Goal: Task Accomplishment & Management: Complete application form

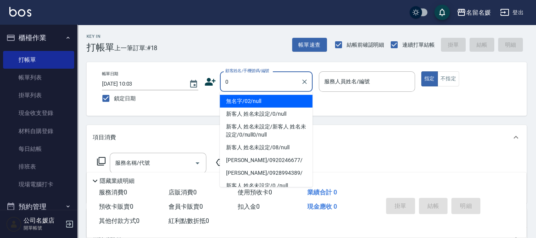
type input "0"
type input "03"
type button "true"
type input "無名字/02/null"
type input "[PERSON_NAME]-03"
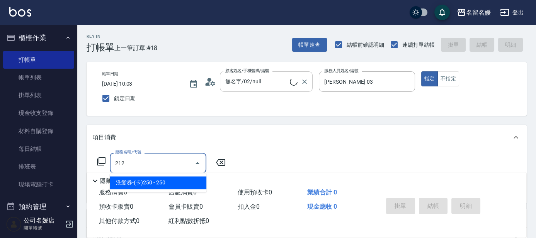
type input "212"
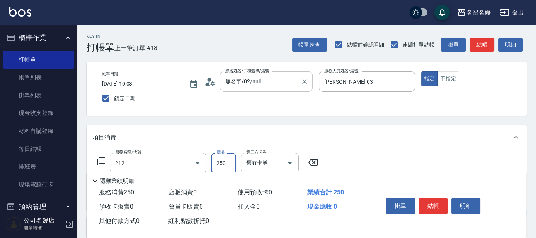
type input "新客人 姓名未設定/0/null"
type input "洗髮券-(卡)250(212)"
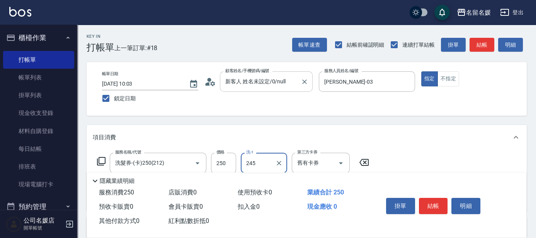
type input "245"
click at [259, 149] on div "項目消費" at bounding box center [307, 137] width 440 height 25
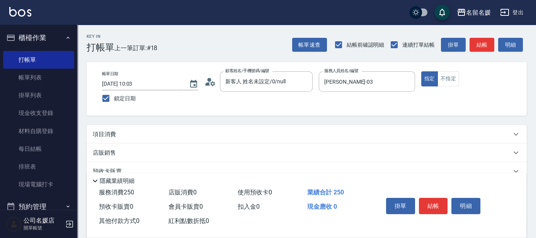
click at [255, 157] on div "店販銷售" at bounding box center [302, 153] width 419 height 8
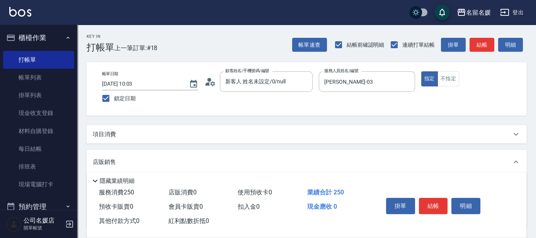
click at [262, 133] on div "項目消費" at bounding box center [302, 135] width 419 height 8
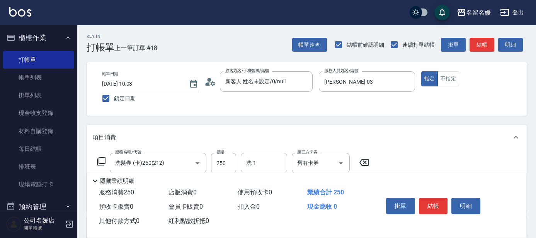
click at [262, 162] on input "洗-1" at bounding box center [263, 164] width 39 height 14
type input "[PERSON_NAME]-24"
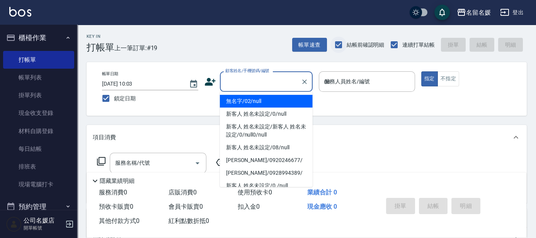
type input "08"
type input "無名字/02/null"
type input "[PERSON_NAME]-08"
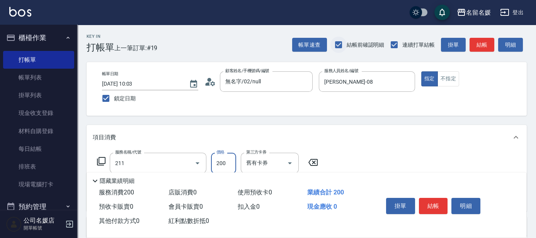
type input "洗髮券~名留200(211)"
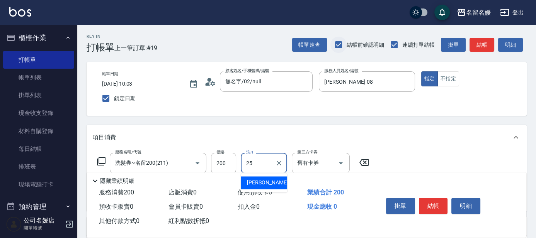
type input "[PERSON_NAME]-25"
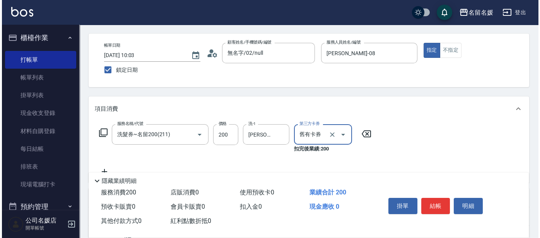
scroll to position [105, 0]
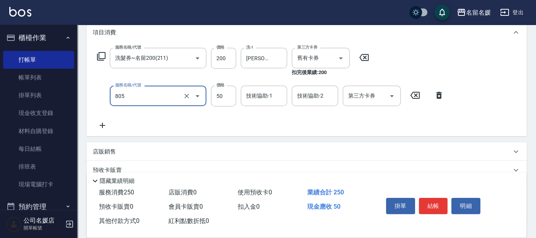
type input "805"
type input "0"
type input "勞水(805)"
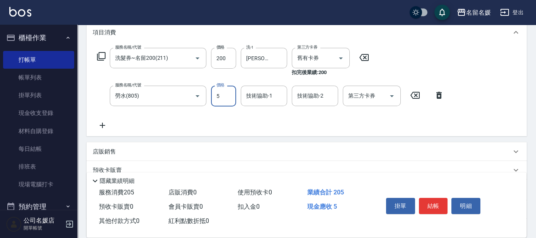
type input "50"
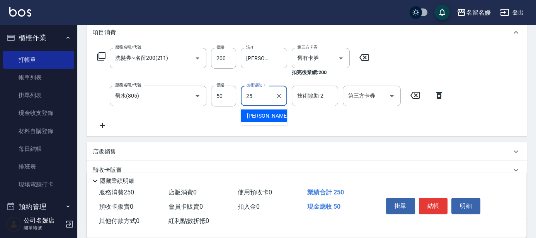
type input "[PERSON_NAME]-25"
click at [100, 58] on icon at bounding box center [101, 56] width 9 height 9
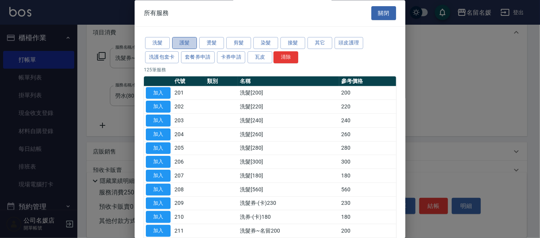
click at [186, 43] on button "護髮" at bounding box center [184, 43] width 25 height 12
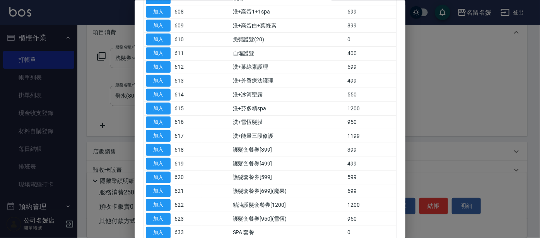
scroll to position [182, 0]
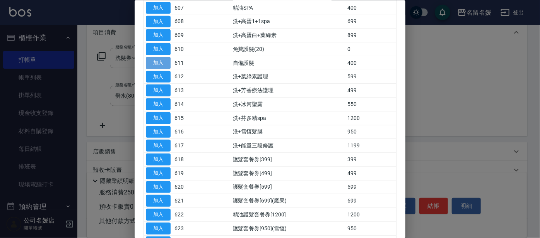
click at [153, 59] on button "加入" at bounding box center [158, 63] width 25 height 12
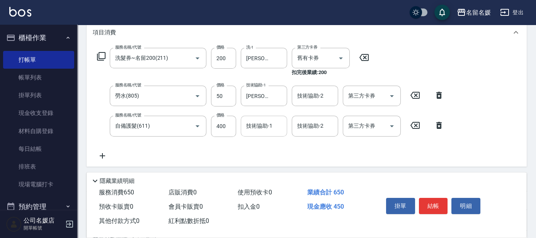
click at [273, 126] on input "技術協助-1" at bounding box center [263, 126] width 39 height 14
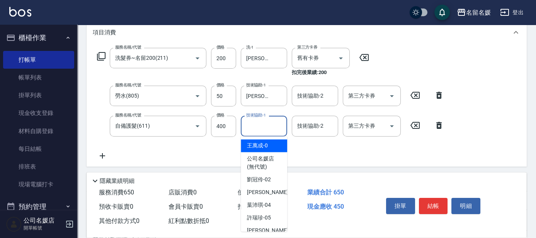
drag, startPoint x: 437, startPoint y: 126, endPoint x: 307, endPoint y: 126, distance: 129.9
click at [438, 126] on icon at bounding box center [438, 125] width 5 height 7
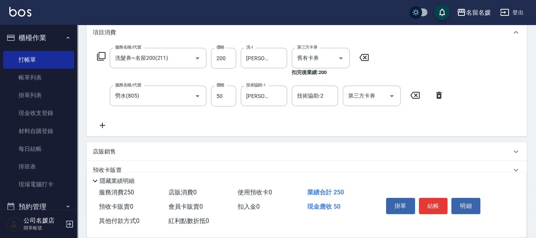
click at [100, 55] on icon at bounding box center [101, 56] width 9 height 9
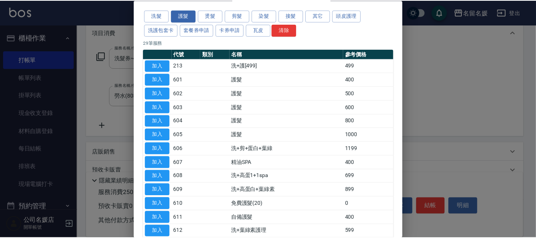
scroll to position [105, 0]
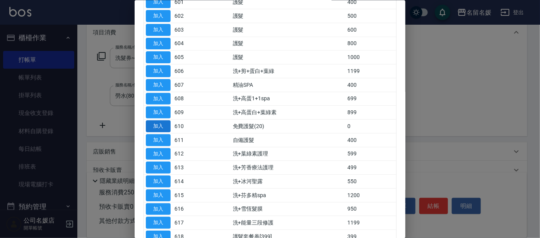
click at [170, 124] on button "加入" at bounding box center [158, 127] width 25 height 12
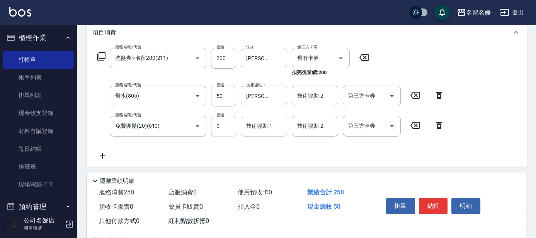
drag, startPoint x: 286, startPoint y: 128, endPoint x: 281, endPoint y: 129, distance: 4.5
click at [284, 128] on div "技術協助-1" at bounding box center [264, 126] width 46 height 20
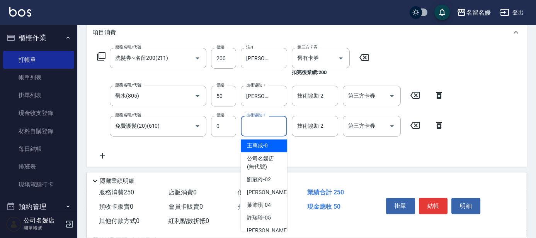
click at [281, 129] on input "技術協助-1" at bounding box center [263, 126] width 39 height 14
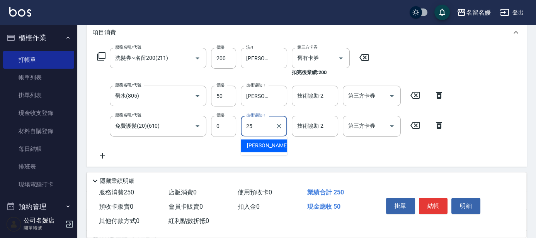
type input "[PERSON_NAME]-25"
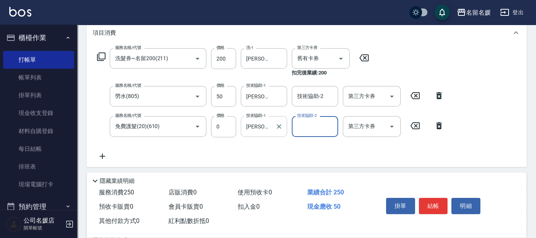
scroll to position [0, 0]
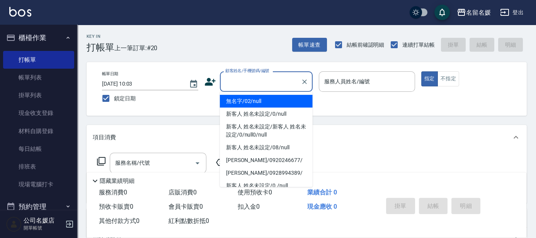
click at [263, 87] on input "顧客姓名/手機號碼/編號" at bounding box center [260, 82] width 74 height 14
click at [263, 103] on li "無名字/02/null" at bounding box center [266, 101] width 93 height 13
click at [345, 78] on label "服務人員姓名/編號" at bounding box center [347, 82] width 46 height 8
click at [345, 78] on input "服務人員姓名/編號" at bounding box center [366, 82] width 89 height 14
type input "無名字/02/null"
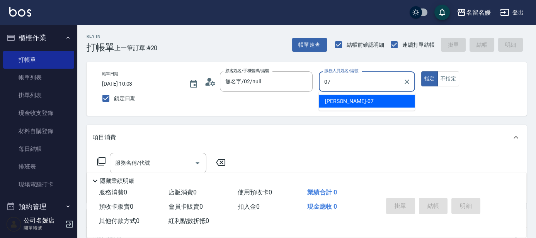
type input "[PERSON_NAME]-07"
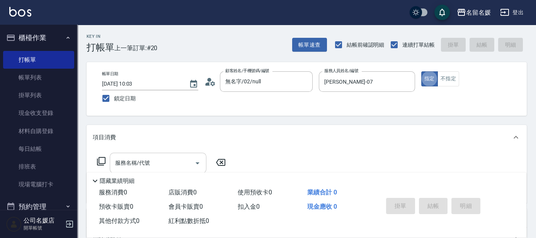
click at [174, 159] on input "服務名稱/代號" at bounding box center [152, 164] width 78 height 14
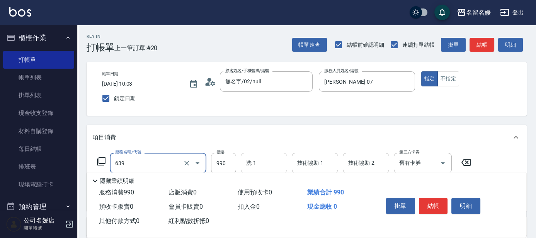
click at [267, 163] on input "洗-1" at bounding box center [263, 164] width 39 height 14
type input "(芙)蘆薈髮膜套卡(自材)(639)"
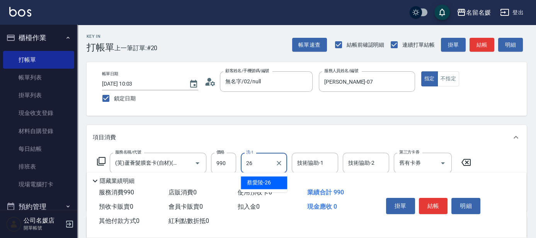
type input "[PERSON_NAME]-26"
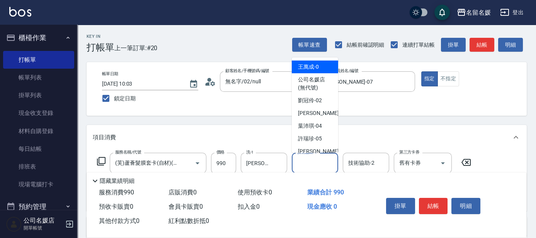
click at [329, 165] on input "技術協助-1" at bounding box center [314, 164] width 39 height 14
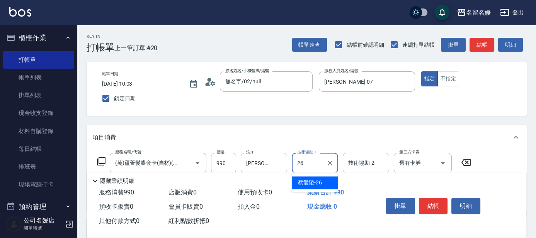
type input "[PERSON_NAME]-26"
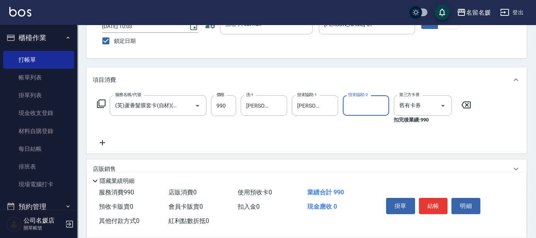
scroll to position [70, 0]
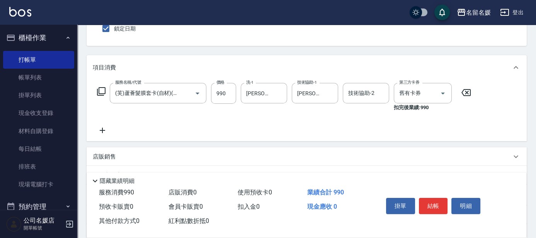
click at [100, 88] on icon at bounding box center [101, 91] width 9 height 9
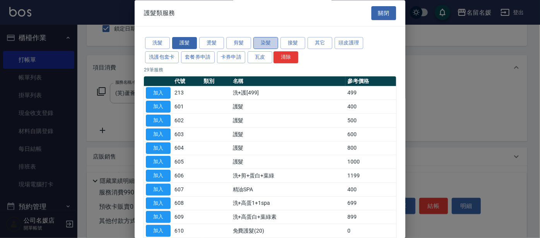
click at [259, 40] on button "染髮" at bounding box center [265, 43] width 25 height 12
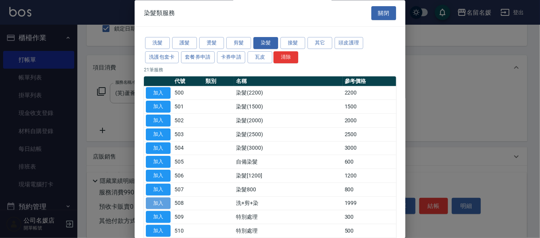
click at [158, 199] on button "加入" at bounding box center [158, 204] width 25 height 12
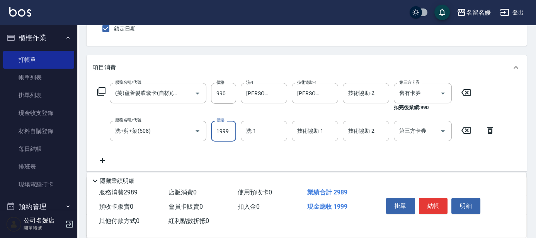
click at [229, 125] on input "1999" at bounding box center [223, 131] width 25 height 21
type input "2499"
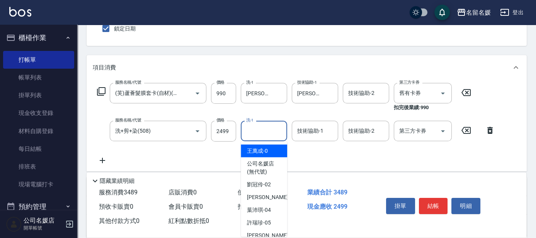
click at [266, 131] on input "洗-1" at bounding box center [263, 131] width 39 height 14
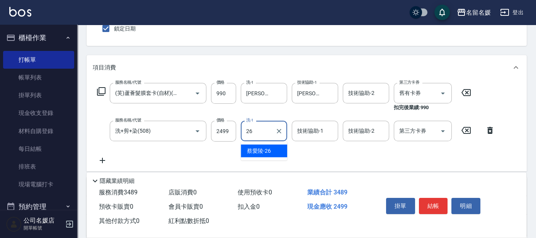
type input "[PERSON_NAME]-26"
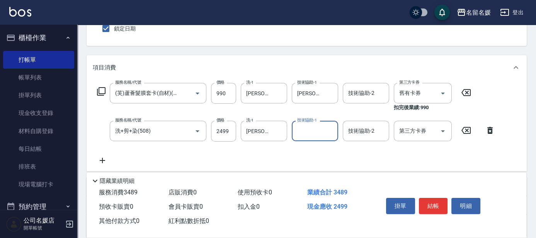
click at [316, 136] on input "技術協助-1" at bounding box center [314, 131] width 39 height 14
type input "[PERSON_NAME]-26"
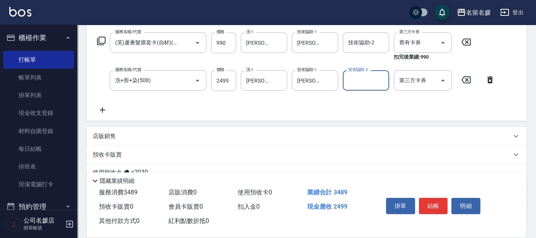
scroll to position [140, 0]
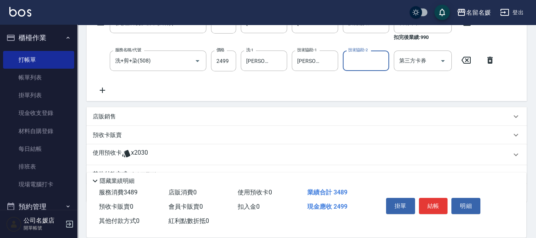
click at [121, 116] on div "店販銷售" at bounding box center [302, 117] width 419 height 8
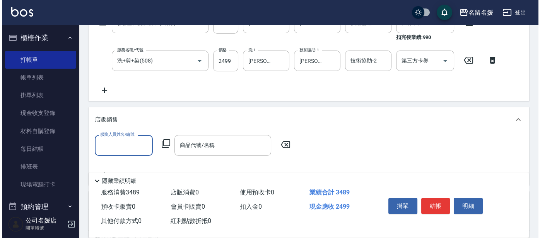
scroll to position [13, 0]
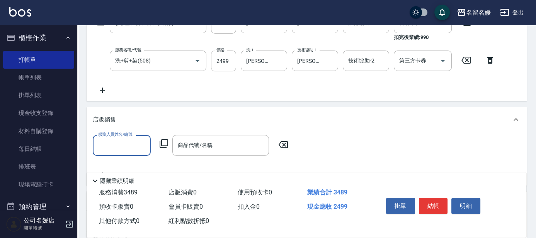
click at [132, 148] on input "服務人員姓名/編號" at bounding box center [121, 146] width 51 height 14
type input "[PERSON_NAME]-07"
click at [163, 141] on icon at bounding box center [163, 143] width 9 height 9
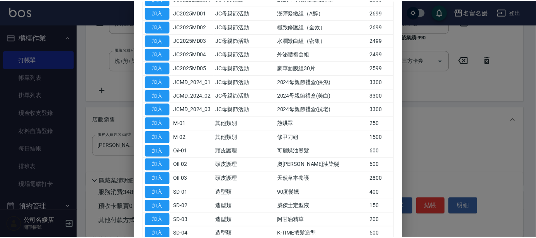
scroll to position [361, 0]
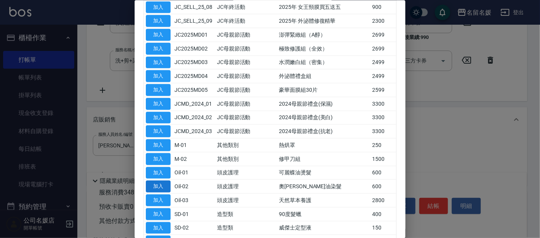
click at [158, 181] on button "加入" at bounding box center [158, 187] width 25 height 12
type input "奧[PERSON_NAME]油染髮"
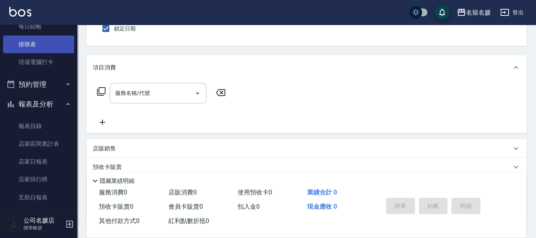
scroll to position [140, 0]
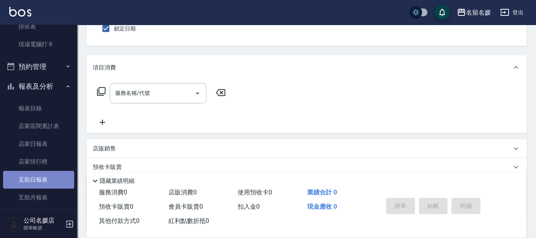
click at [54, 180] on link "互助日報表" at bounding box center [38, 180] width 71 height 18
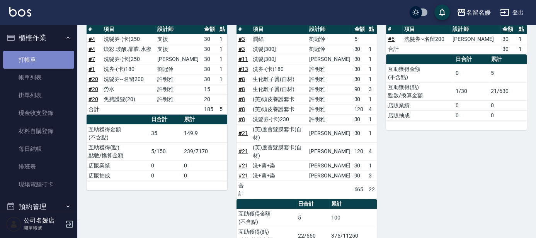
click at [51, 59] on link "打帳單" at bounding box center [38, 60] width 71 height 18
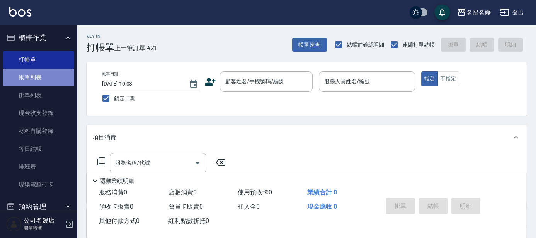
click at [51, 78] on link "帳單列表" at bounding box center [38, 78] width 71 height 18
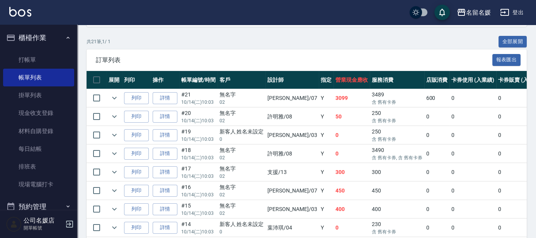
scroll to position [175, 0]
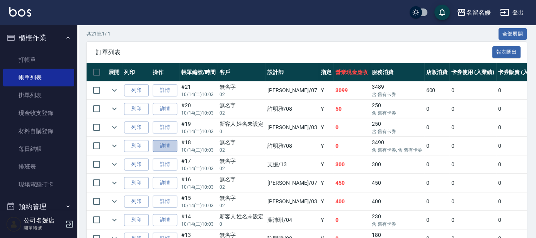
click at [166, 143] on link "詳情" at bounding box center [165, 146] width 25 height 12
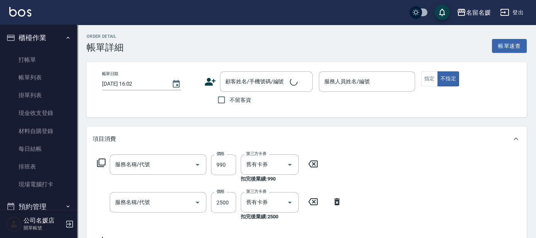
type input "[DATE] 10:03"
type input "[PERSON_NAME]-08"
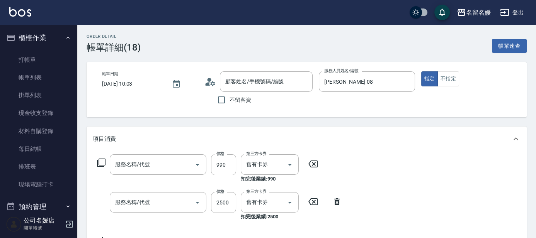
type input "(芙)蘆薈髮膜套卡(自材)(639)"
type input "PSA燙卷(2800自材(629)"
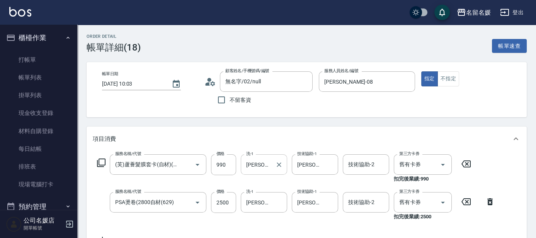
type input "無名字/02/null"
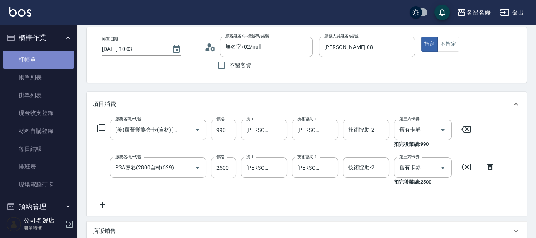
click at [50, 63] on link "打帳單" at bounding box center [38, 60] width 71 height 18
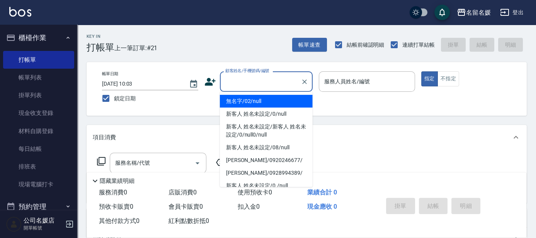
type input "無名字/02/null"
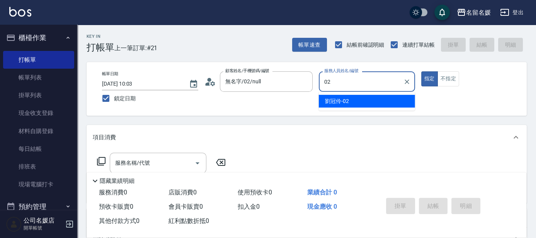
type input "02"
type button "true"
type input "[PERSON_NAME]-02"
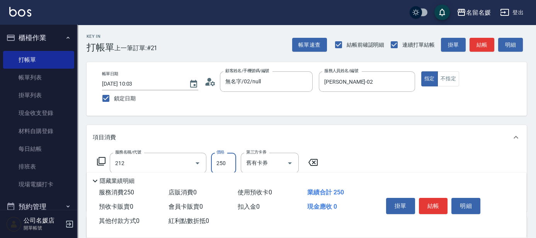
type input "洗髮券-(卡)250(212)"
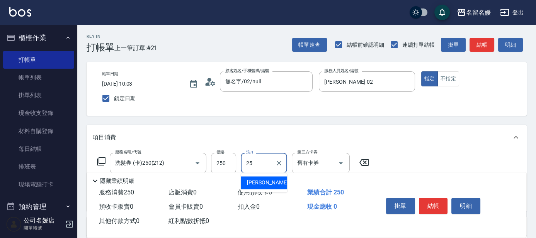
type input "[PERSON_NAME]-25"
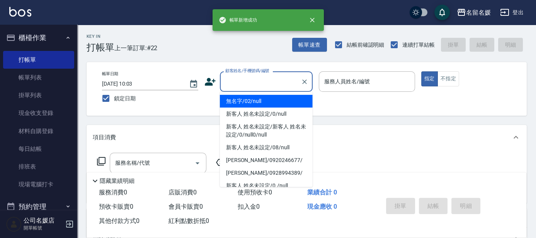
type input "無名字/02/null"
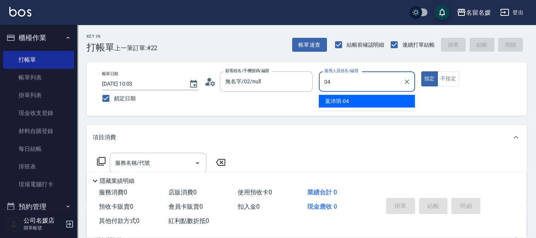
type input "[PERSON_NAME]-04"
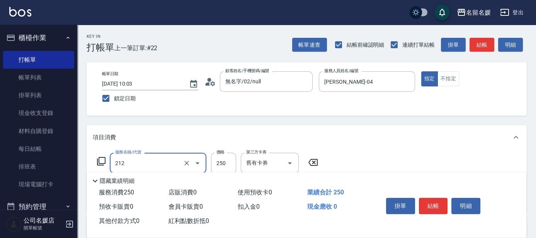
type input "洗髮券-(卡)250(212)"
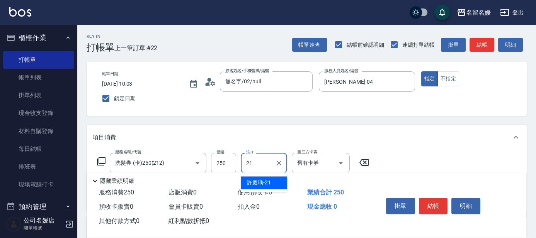
type input "[PERSON_NAME]-21"
